Goal: Use online tool/utility: Utilize a website feature to perform a specific function

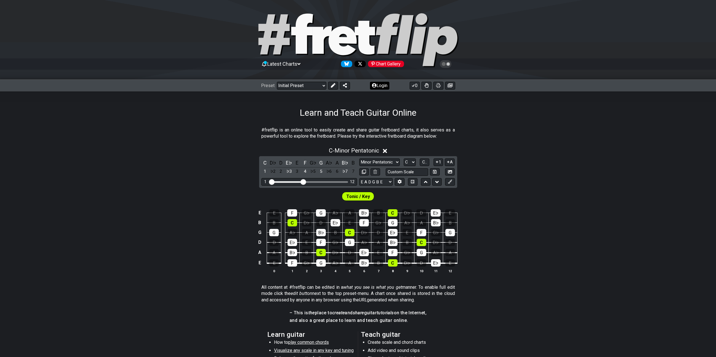
click at [381, 85] on button "Login" at bounding box center [379, 86] width 19 height 8
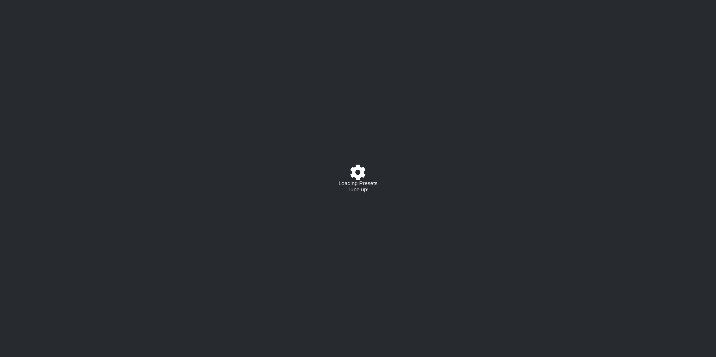
select select "C"
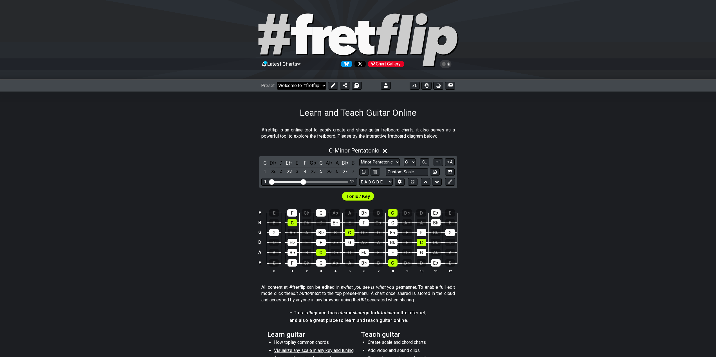
click at [318, 86] on select "Welcome to #fretflip! Initial Preset Custom Preset Learn and Teach Guitar Onlin…" at bounding box center [301, 86] width 49 height 8
click at [277, 82] on select "Welcome to #fretflip! Initial Preset Custom Preset Learn and Teach Guitar Onlin…" at bounding box center [301, 86] width 49 height 8
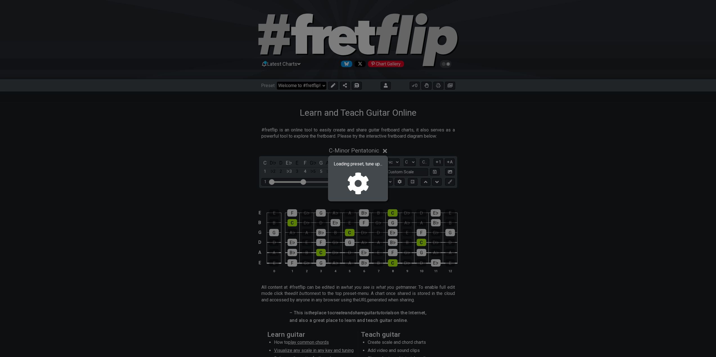
select select "/02NJHAMV"
select select "Minor / Aeolian"
select select "B E A D G B E"
select select "C"
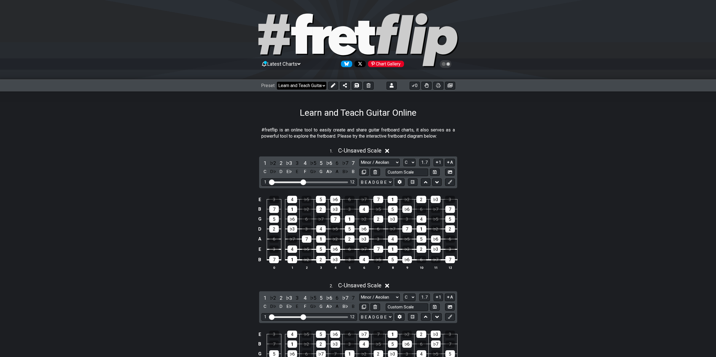
click at [311, 87] on select "Welcome to #fretflip! Initial Preset Custom Preset Learn and Teach Guitar Onlin…" at bounding box center [301, 86] width 49 height 8
click at [277, 82] on select "Welcome to #fretflip! Initial Preset Custom Preset Learn and Teach Guitar Onlin…" at bounding box center [301, 86] width 49 height 8
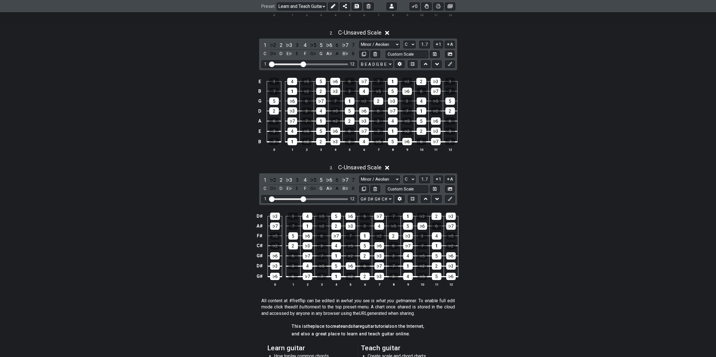
scroll to position [281, 0]
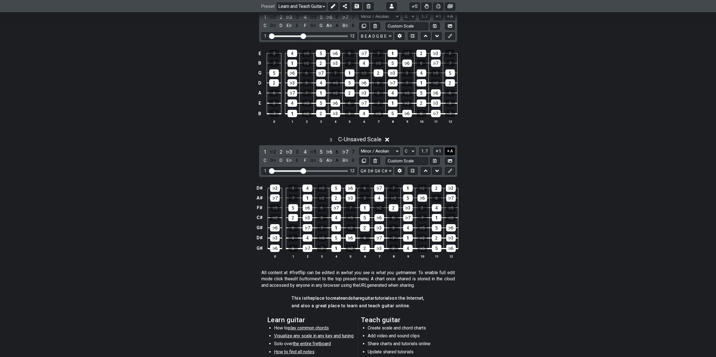
click at [448, 151] on icon at bounding box center [448, 151] width 2 height 2
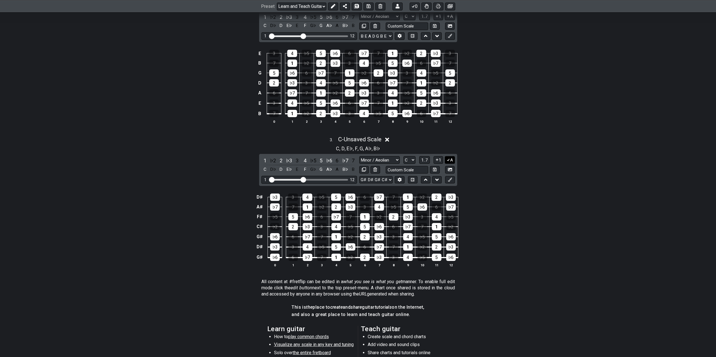
click at [450, 156] on button "A" at bounding box center [449, 160] width 10 height 8
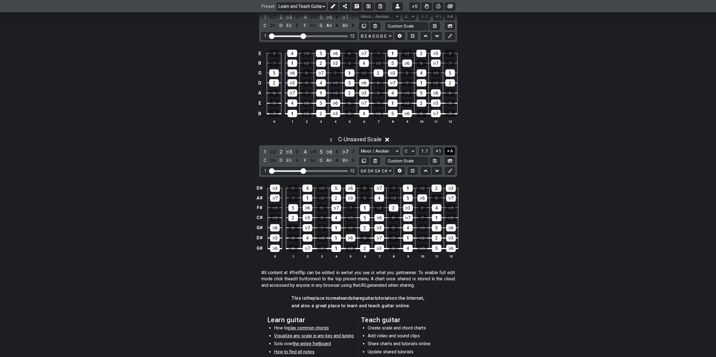
click at [450, 152] on button "A" at bounding box center [449, 152] width 10 height 8
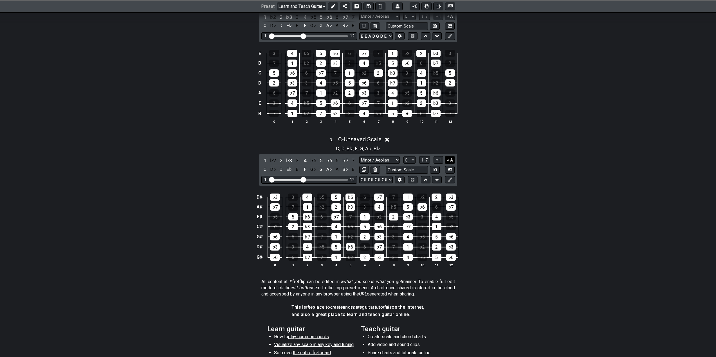
click at [450, 159] on button "A" at bounding box center [449, 160] width 10 height 8
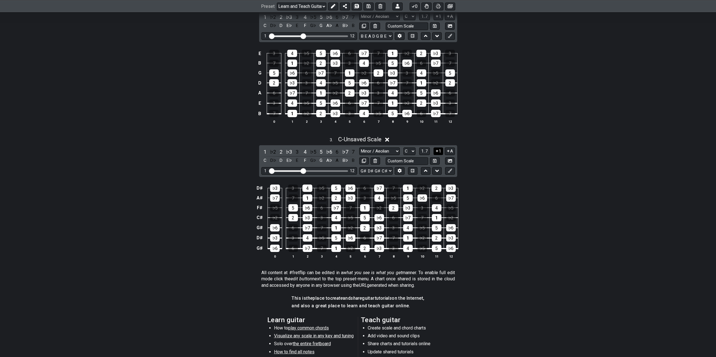
click at [442, 151] on button "1" at bounding box center [438, 152] width 10 height 8
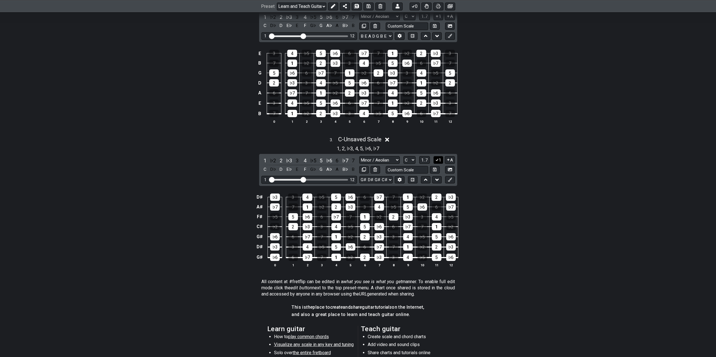
click at [438, 158] on icon at bounding box center [436, 160] width 5 height 4
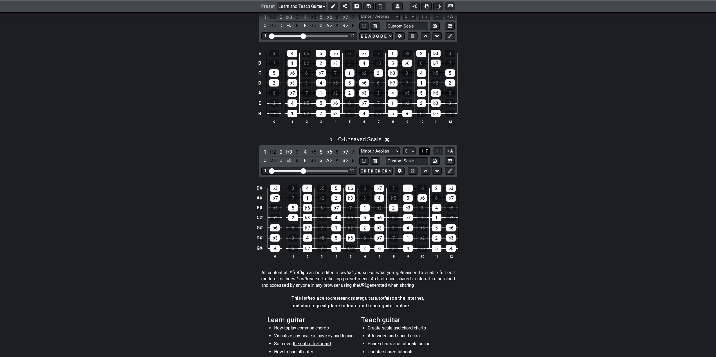
click at [425, 152] on span "1..7" at bounding box center [424, 151] width 7 height 5
click at [425, 152] on span "..." at bounding box center [424, 151] width 3 height 5
click at [425, 152] on span "C.." at bounding box center [424, 151] width 4 height 5
click at [392, 146] on div "1 ♭2 2 ♭3 3 4 ♭5 5 ♭6 6 ♭7 7 C D♭ D E♭ E F G♭ G A♭ A B♭ B Minor / Aeolian Click…" at bounding box center [358, 161] width 198 height 32
click at [392, 148] on select "Minor / Aeolian Click to edit Minor Pentatonic Major Pentatonic Minor Blues Maj…" at bounding box center [379, 152] width 40 height 8
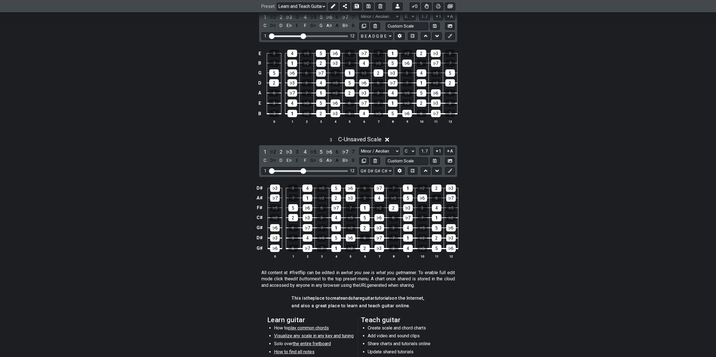
click at [553, 184] on div "D♯ ♭3 3 4 ♭5 5 ♭6 6 ♭7 7 1 ♭2 2 ♭3 A♯ ♭7 7 1 ♭2 2 ♭3 3 4 ♭5 5 ♭6 6 ♭7 F♯ ♭5 5 ♭…" at bounding box center [358, 221] width 716 height 89
click at [350, 153] on div "7" at bounding box center [352, 152] width 7 height 8
click at [346, 154] on div "♭7" at bounding box center [344, 152] width 7 height 8
